Goal: Transaction & Acquisition: Obtain resource

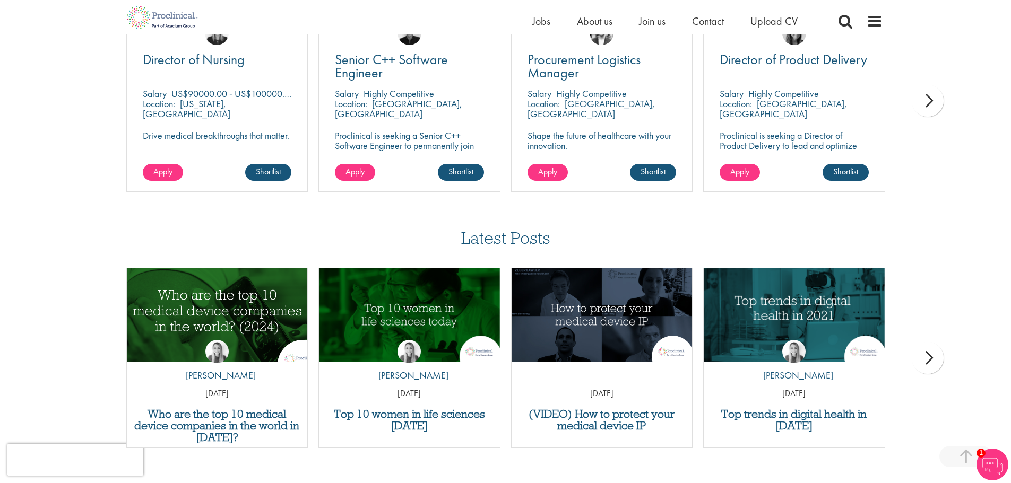
scroll to position [955, 0]
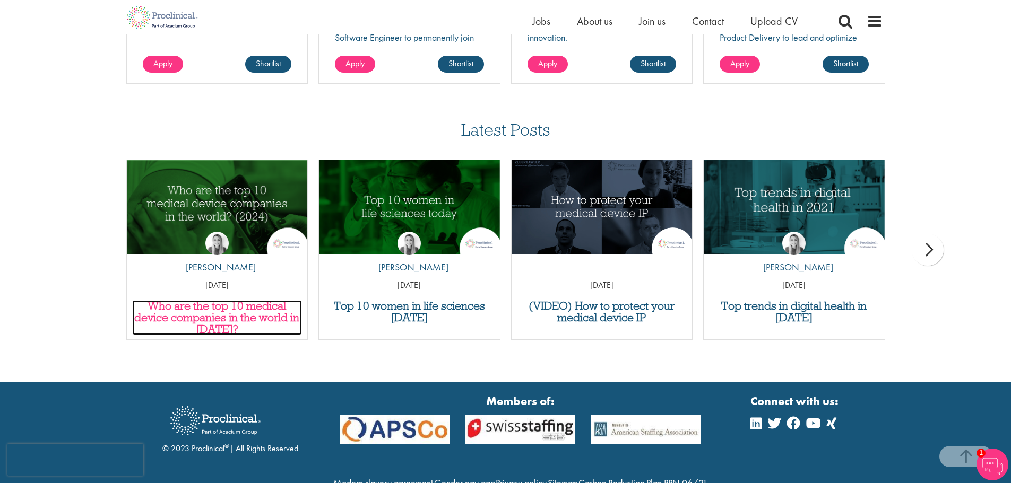
click at [257, 307] on h3 "Who are the top 10 medical device companies in the world in [DATE]?" at bounding box center [217, 317] width 170 height 35
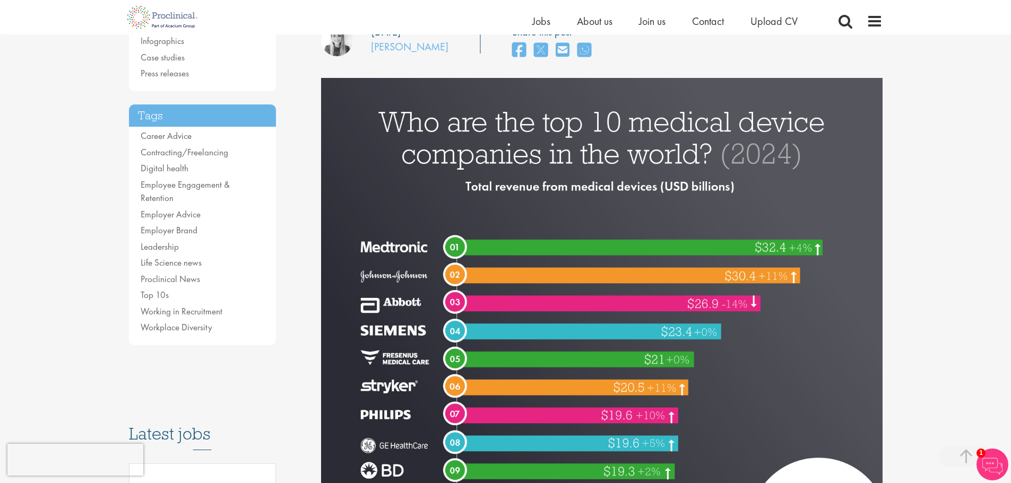
scroll to position [106, 0]
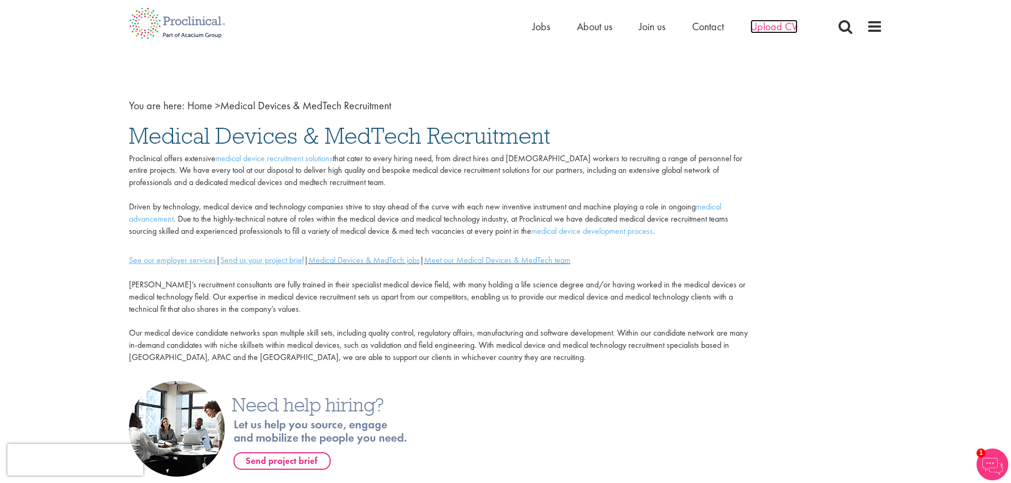
click at [765, 30] on span "Upload CV" at bounding box center [773, 27] width 47 height 14
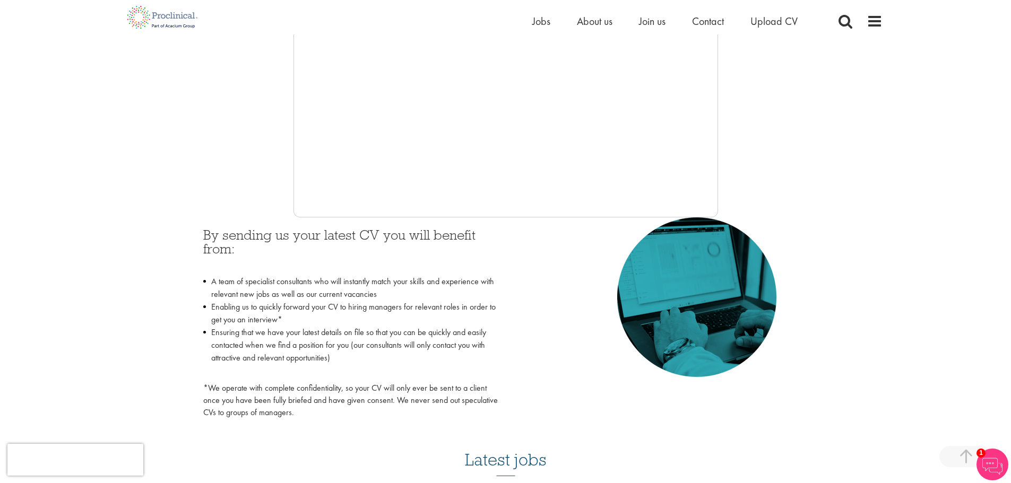
scroll to position [371, 0]
